Goal: Transaction & Acquisition: Purchase product/service

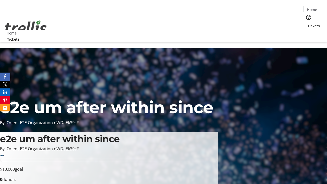
click at [308, 23] on span "Tickets" at bounding box center [314, 25] width 12 height 5
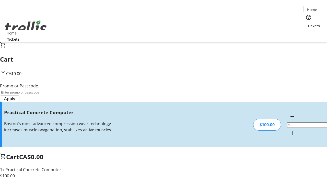
type input "FREE"
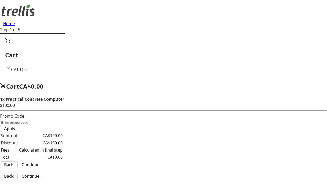
click at [39, 162] on span "Continue" at bounding box center [31, 165] width 18 height 6
